Goal: Transaction & Acquisition: Download file/media

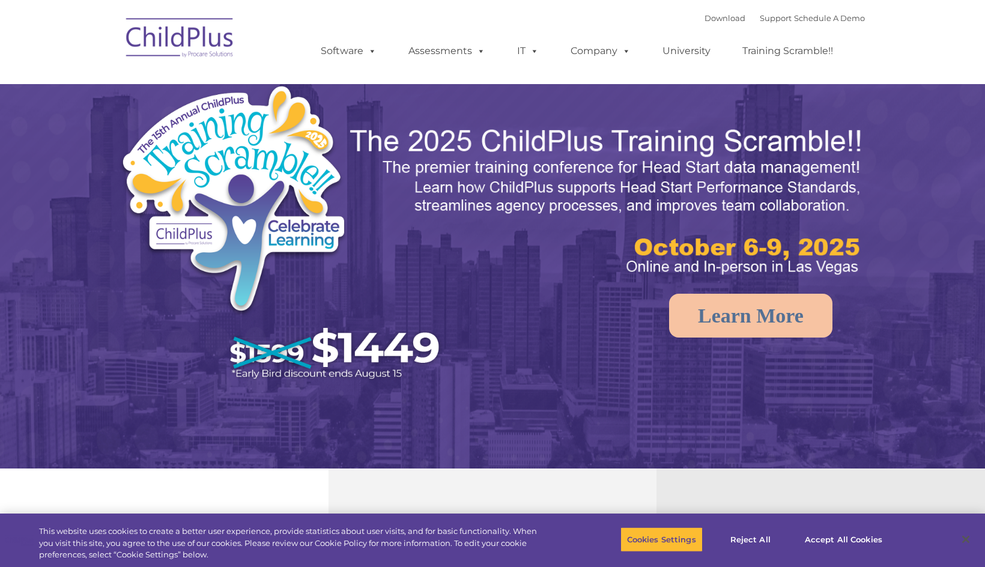
select select "MEDIUM"
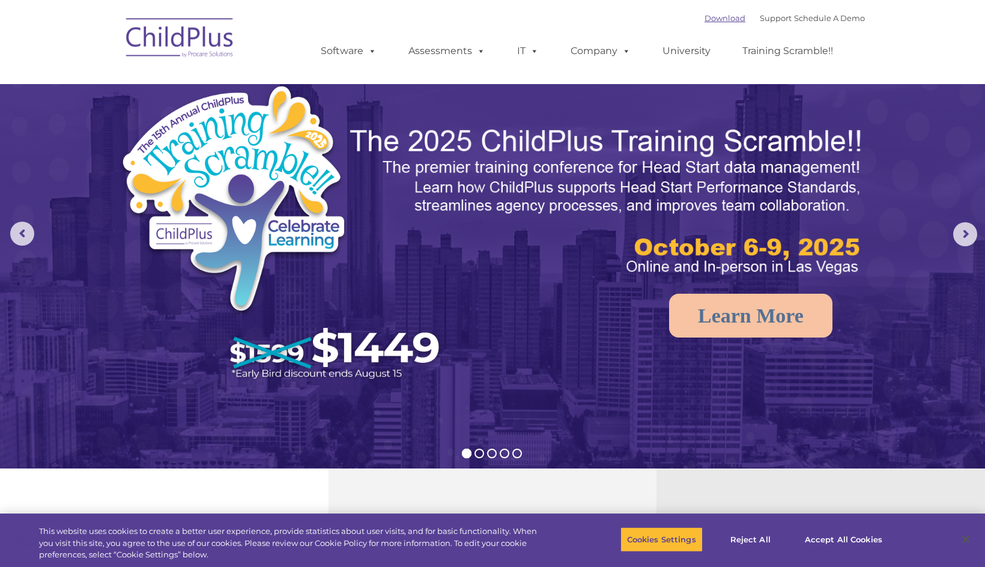
click at [710, 22] on link "Download" at bounding box center [725, 18] width 41 height 10
click at [710, 19] on link "Download" at bounding box center [725, 18] width 41 height 10
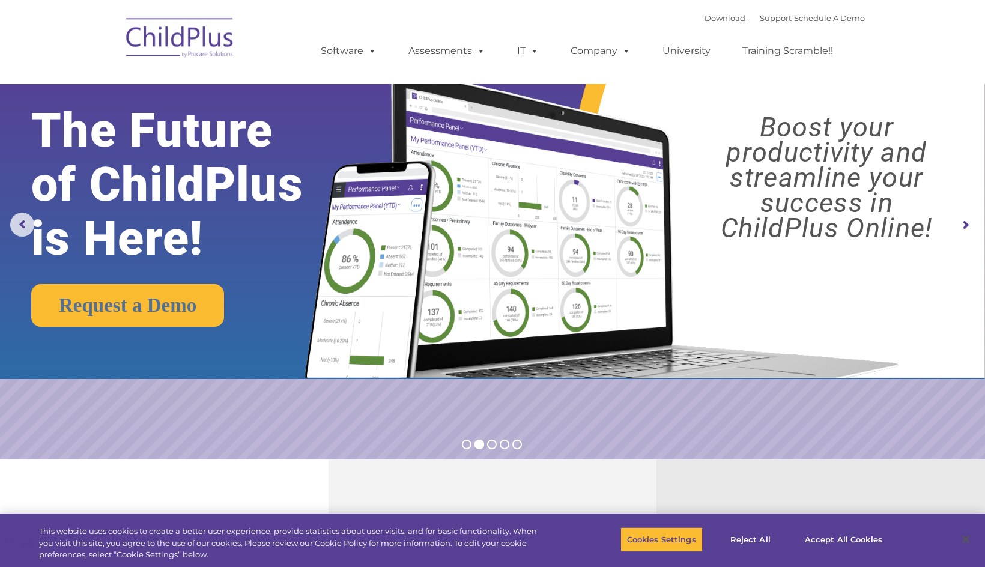
scroll to position [18, 0]
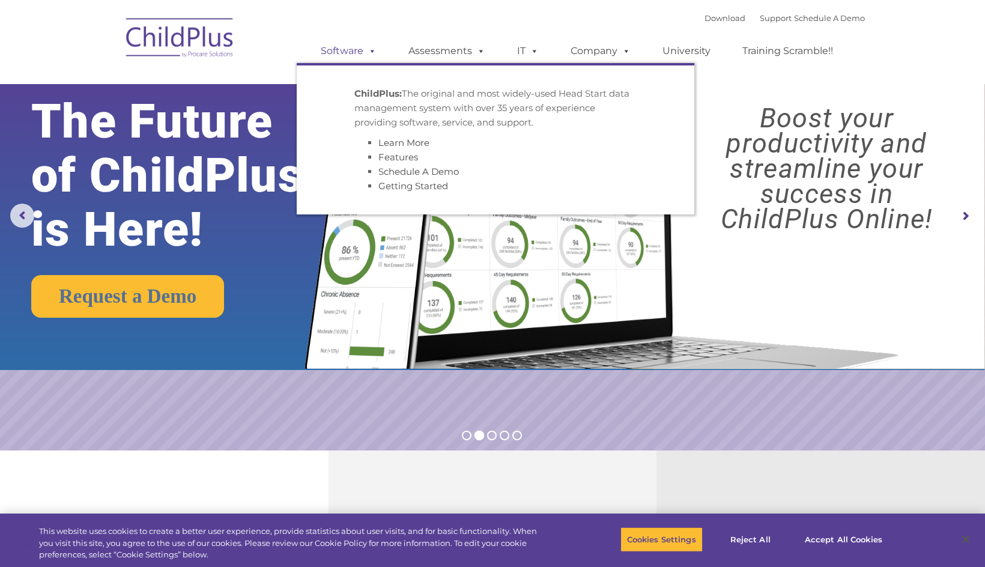
click at [373, 51] on span at bounding box center [370, 50] width 13 height 11
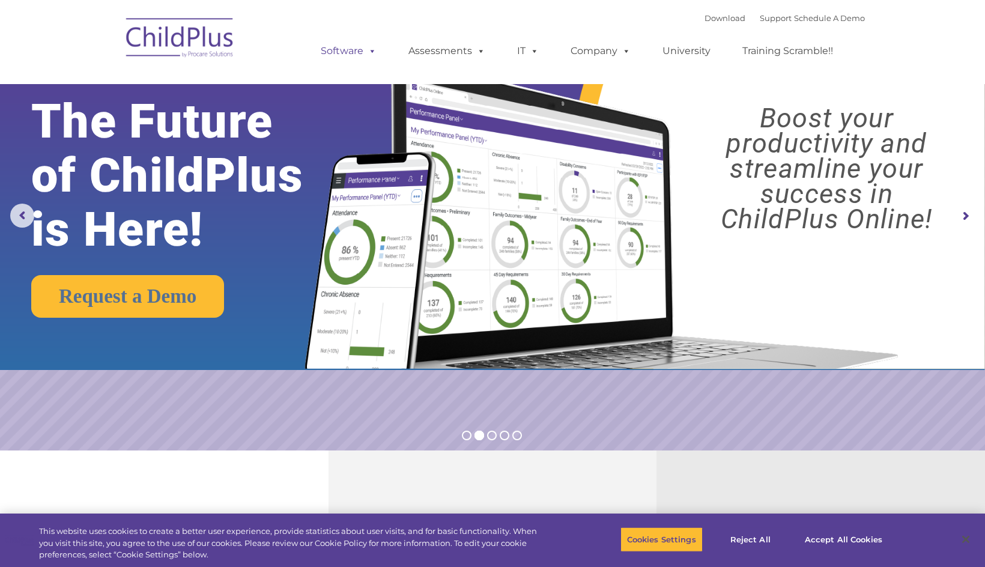
click at [352, 50] on link "Software" at bounding box center [349, 51] width 80 height 24
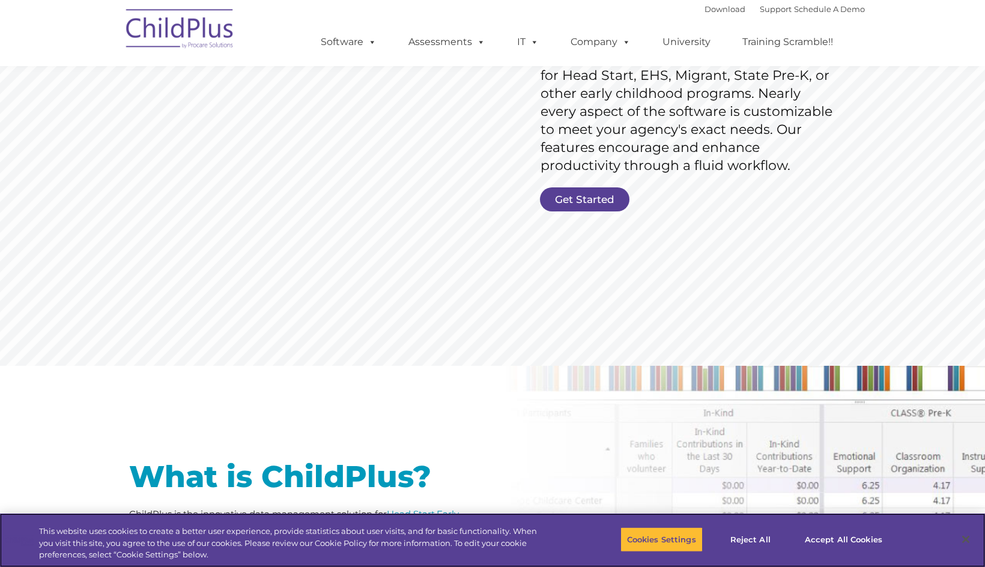
scroll to position [263, 0]
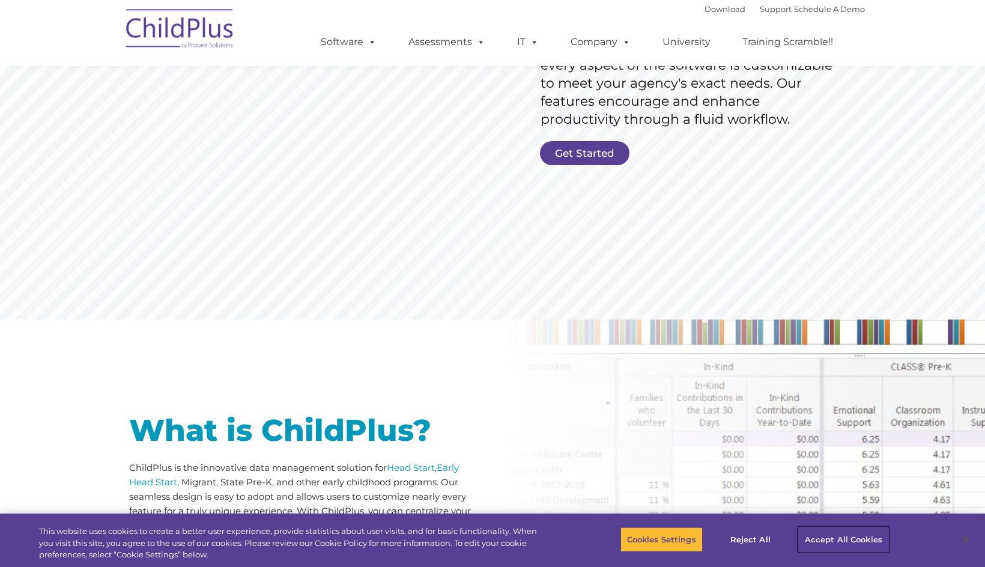
click at [833, 541] on button "Accept All Cookies" at bounding box center [844, 539] width 91 height 25
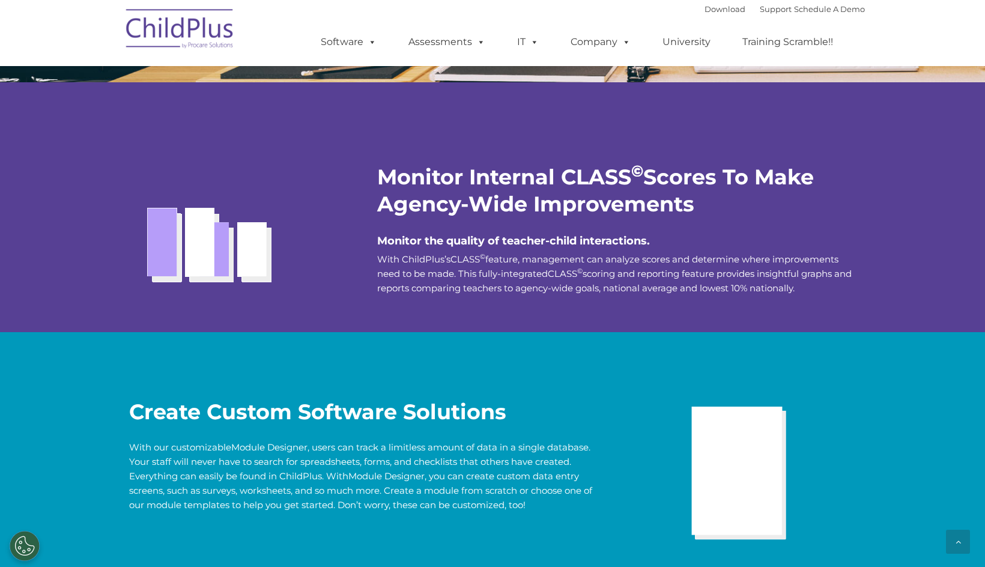
scroll to position [2816, 0]
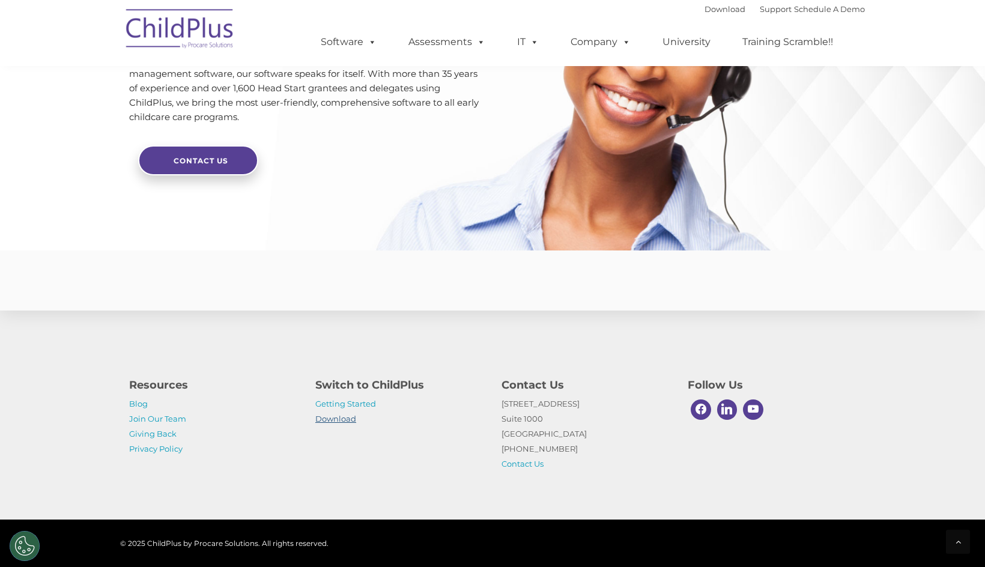
click at [341, 419] on link "Download" at bounding box center [335, 419] width 41 height 10
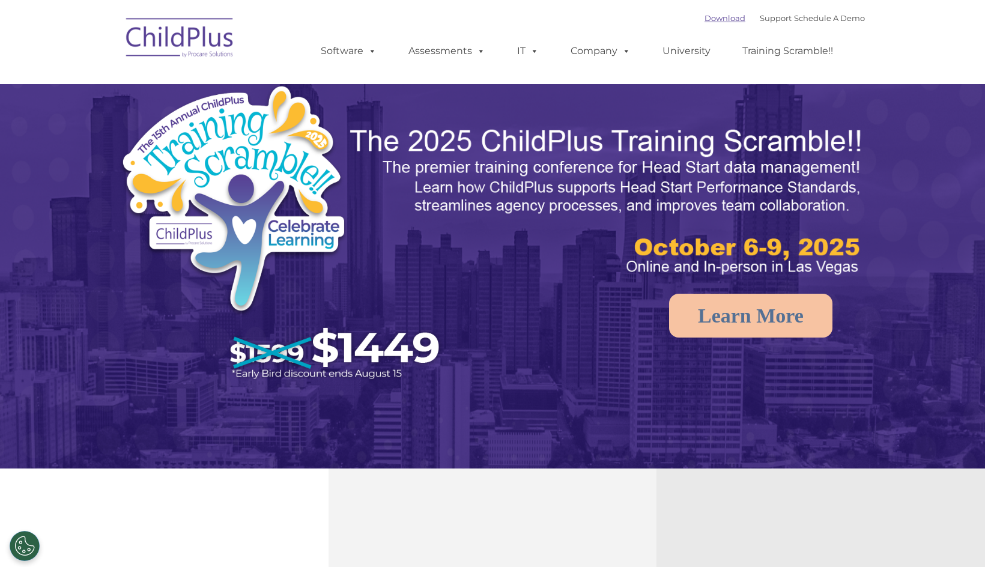
select select "MEDIUM"
click at [707, 19] on link "Download" at bounding box center [725, 18] width 41 height 10
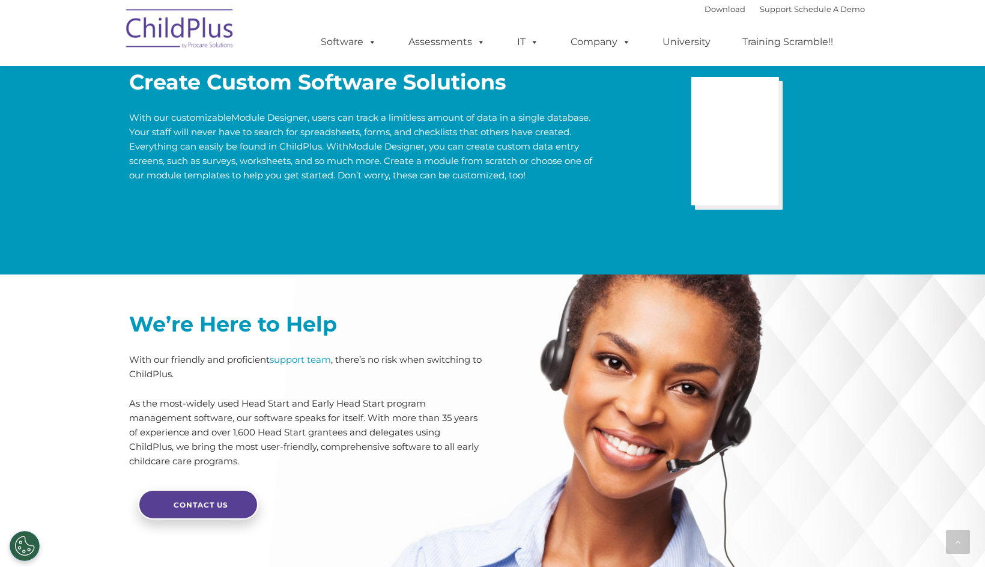
scroll to position [2834, 0]
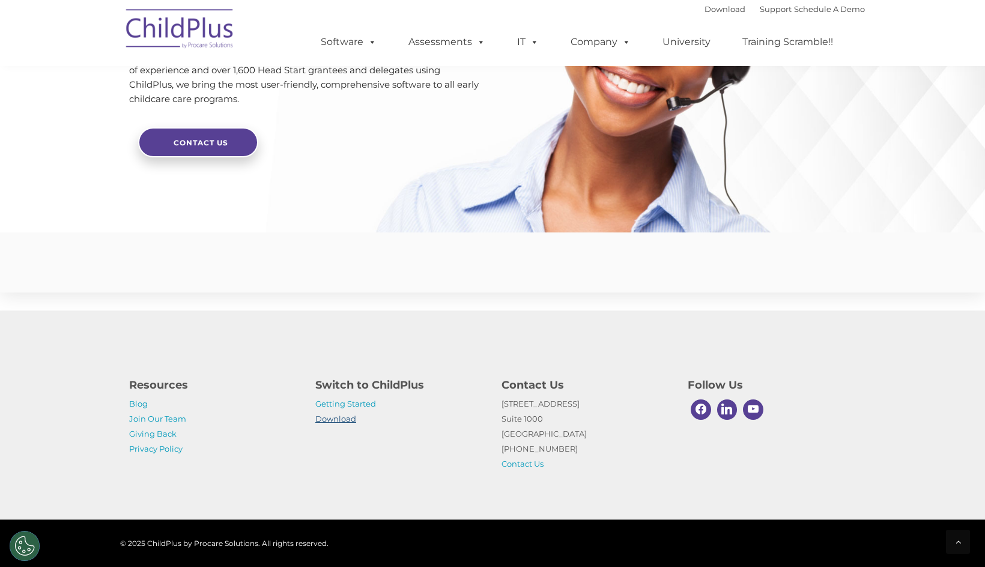
click at [344, 416] on link "Download" at bounding box center [335, 419] width 41 height 10
